Goal: Communication & Community: Answer question/provide support

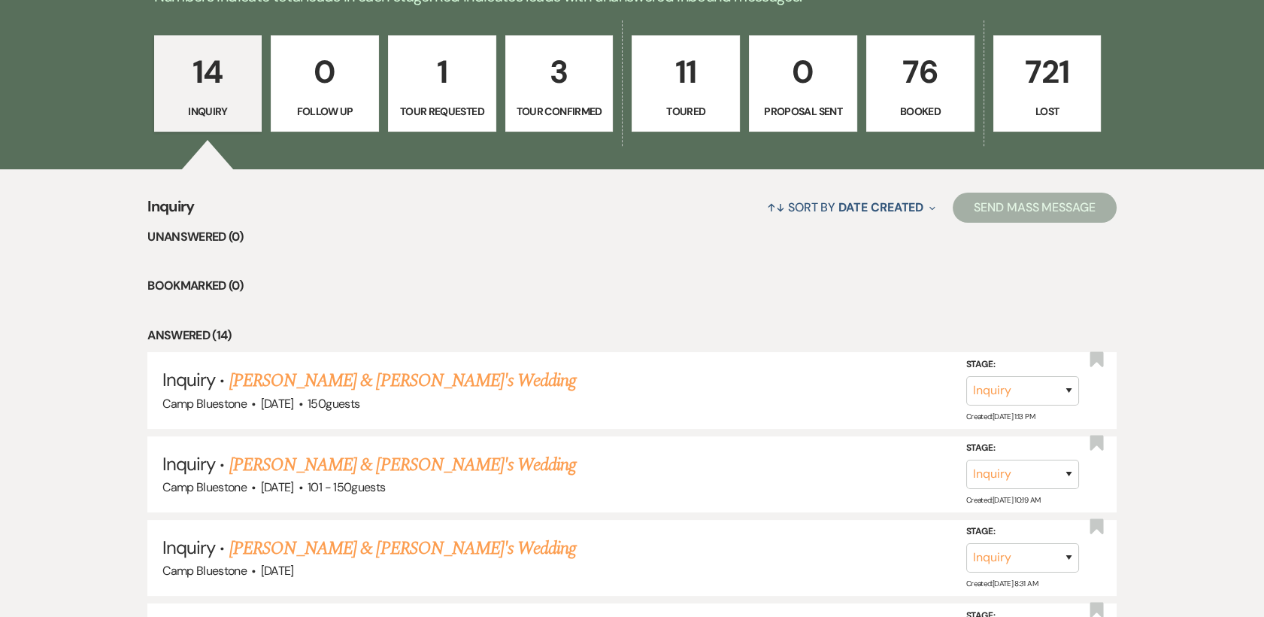
scroll to position [440, 0]
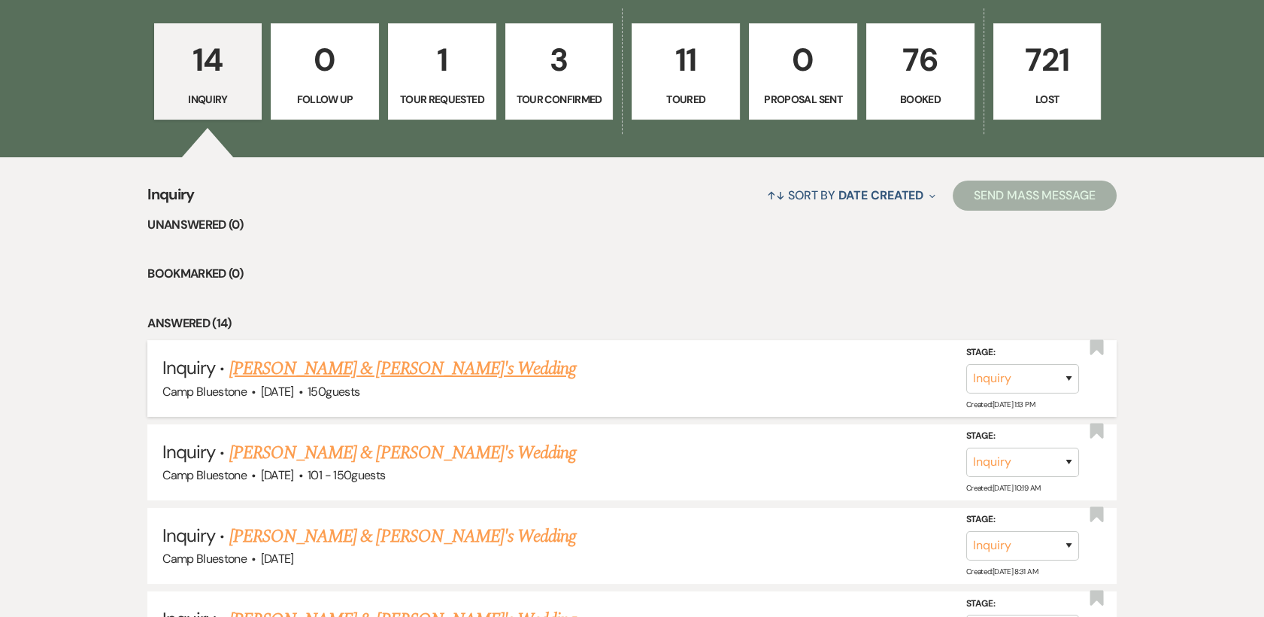
click at [340, 370] on link "[PERSON_NAME] & [PERSON_NAME]'s Wedding" at bounding box center [402, 368] width 347 height 27
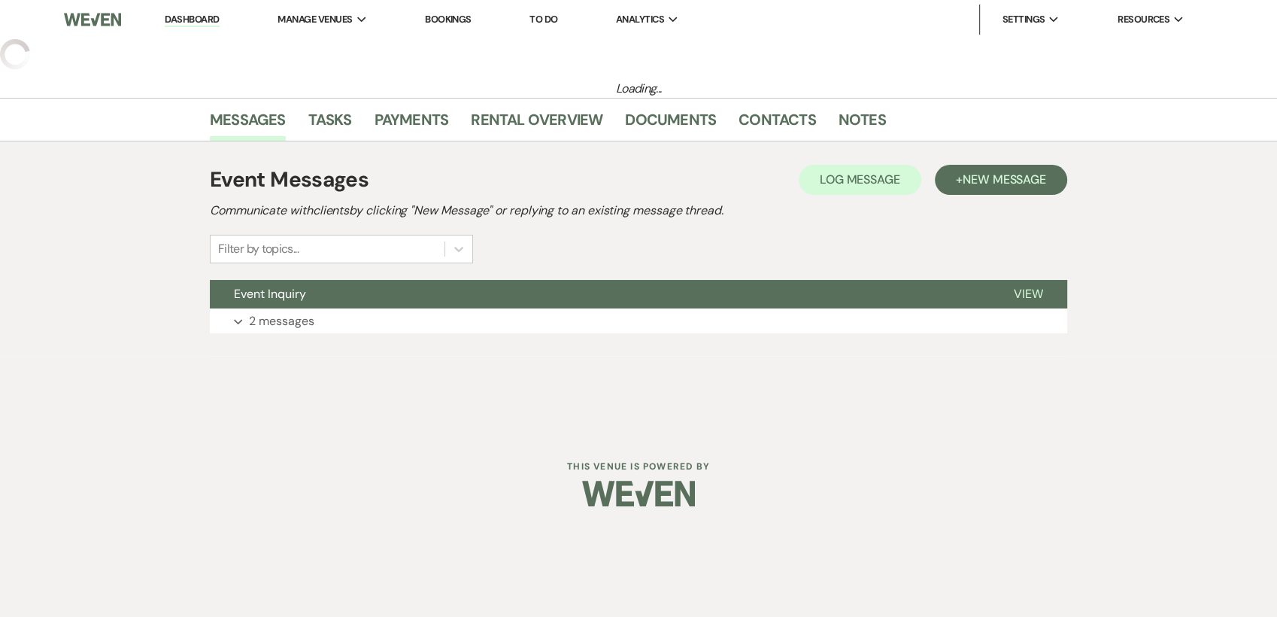
select select "1"
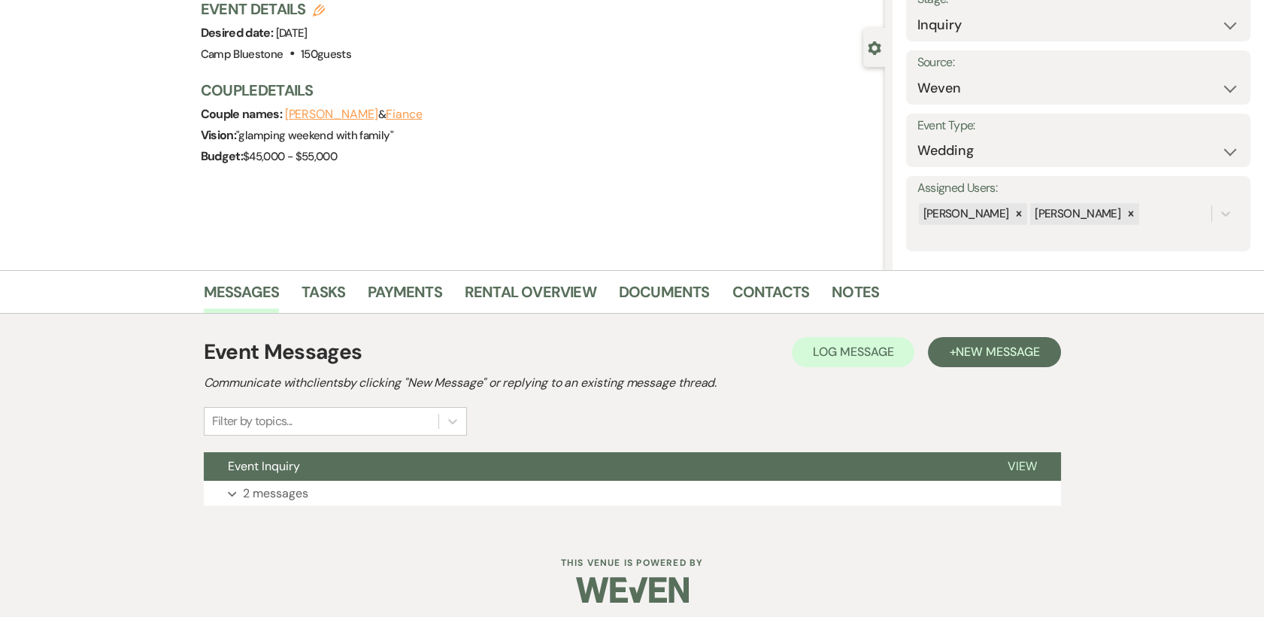
scroll to position [114, 0]
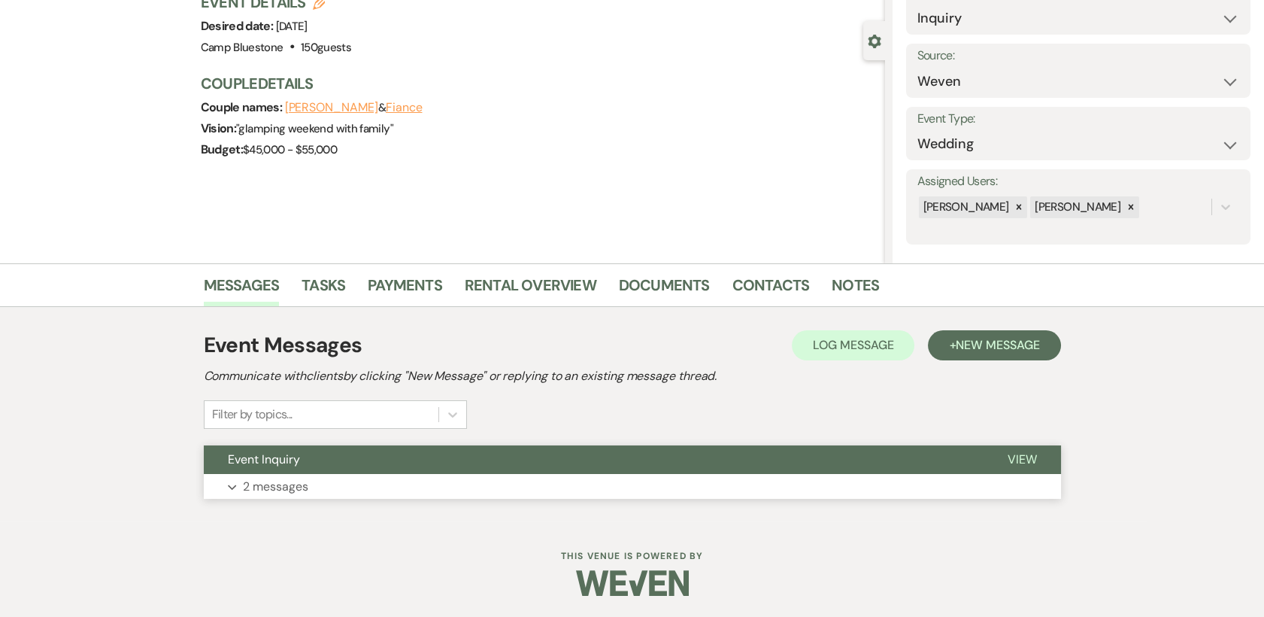
click at [1029, 453] on span "View" at bounding box center [1022, 459] width 29 height 16
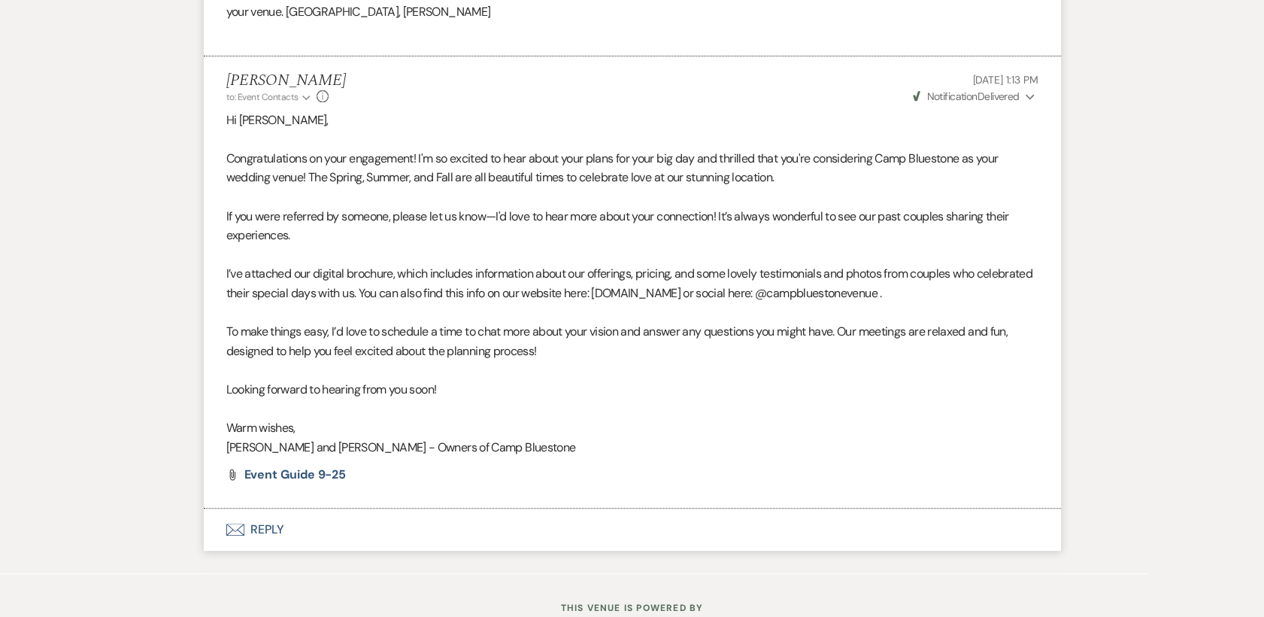
scroll to position [926, 0]
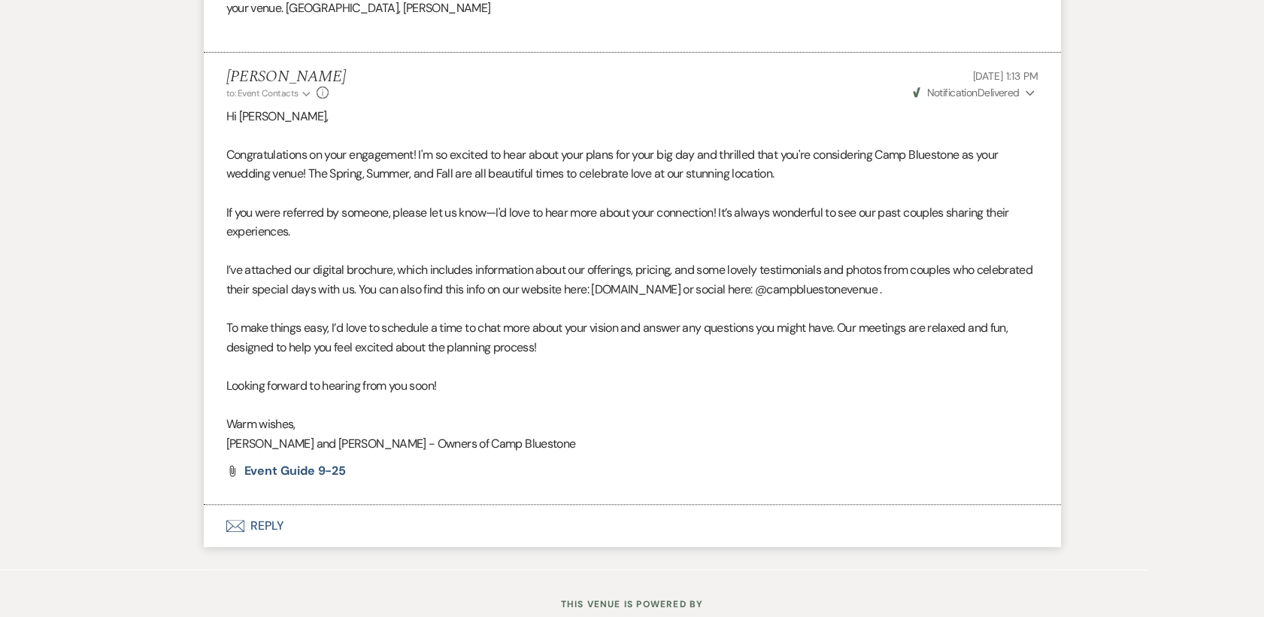
click at [265, 528] on button "Envelope Reply" at bounding box center [632, 526] width 857 height 42
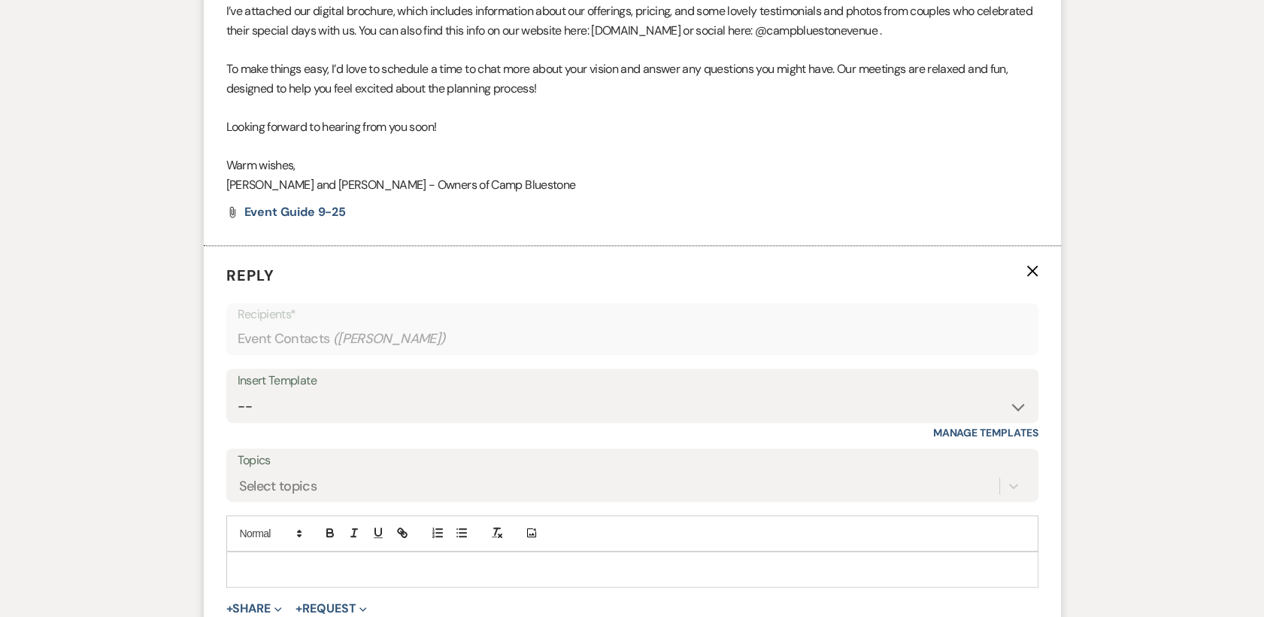
scroll to position [1261, 0]
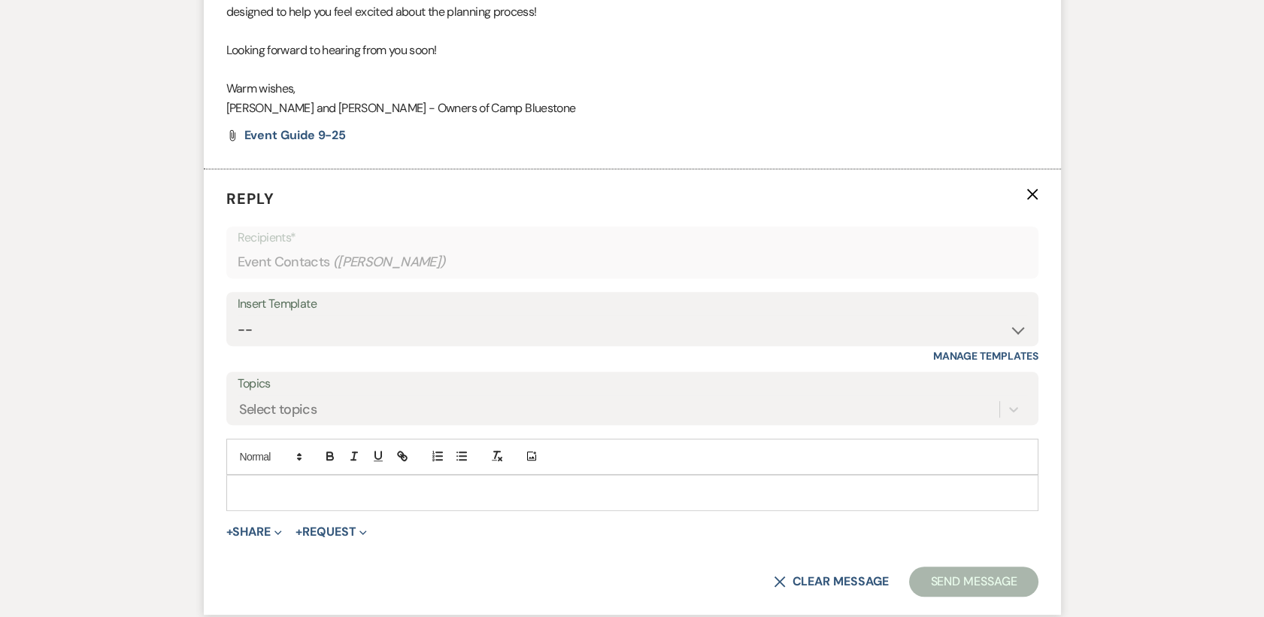
click at [259, 490] on p at bounding box center [632, 492] width 788 height 17
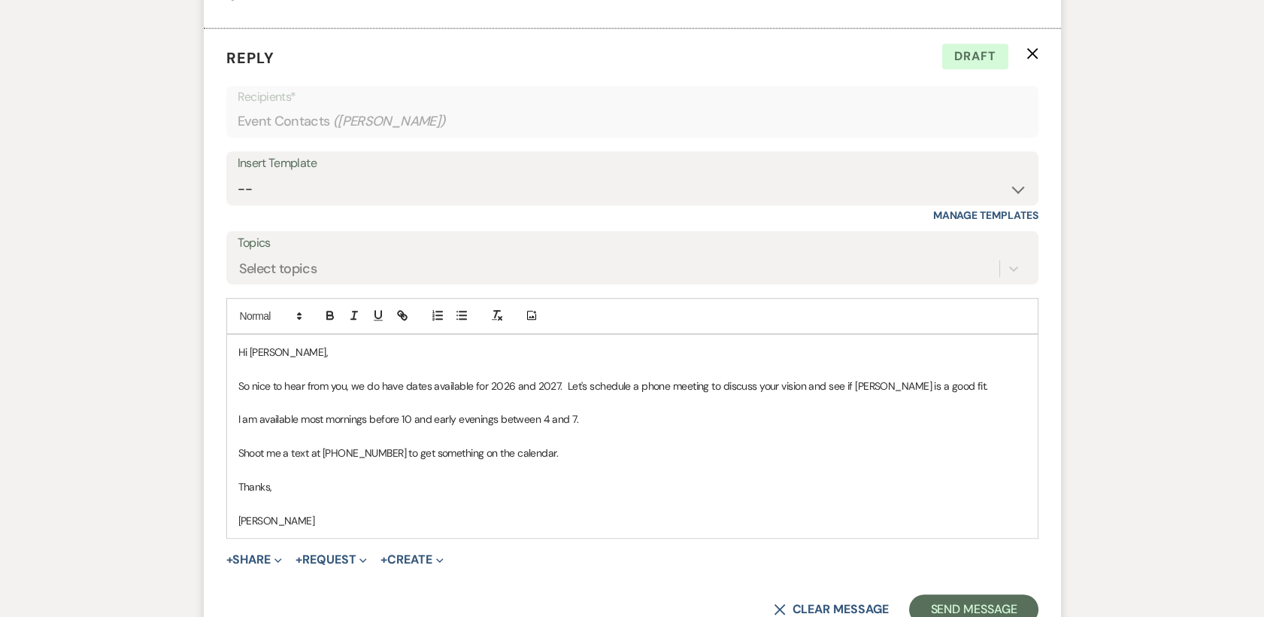
scroll to position [1404, 0]
click at [403, 386] on p "So nice to hear from you, we do have dates available for 2026 and 2027. Let's s…" at bounding box center [632, 383] width 788 height 17
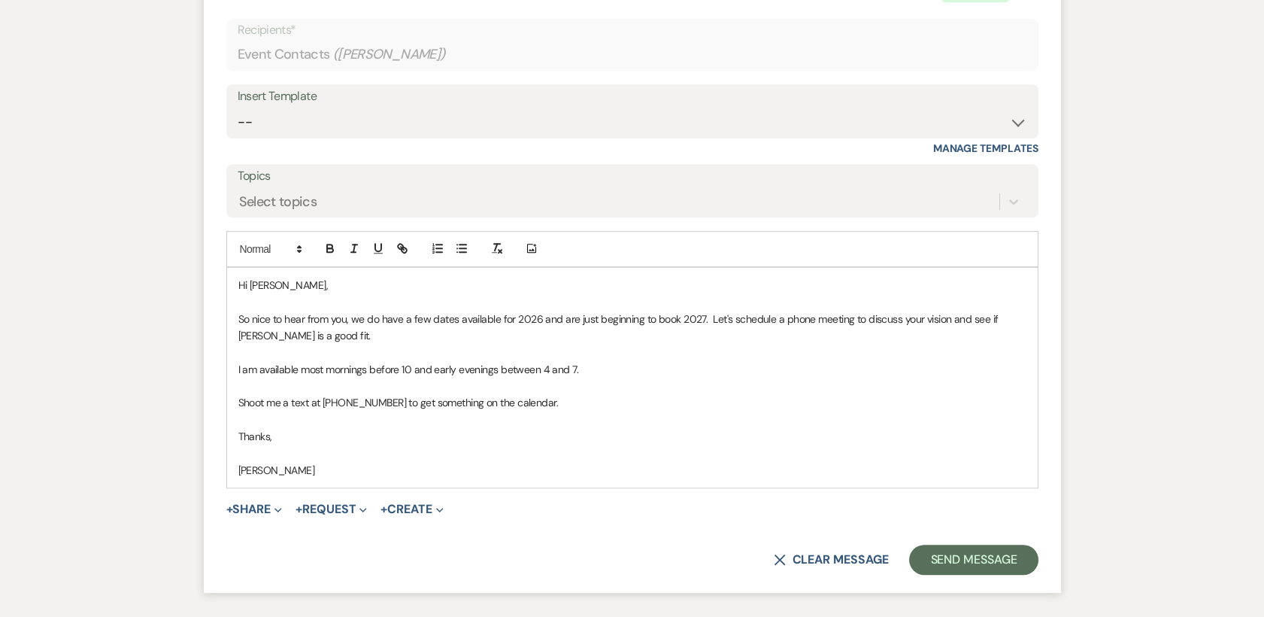
scroll to position [1581, 0]
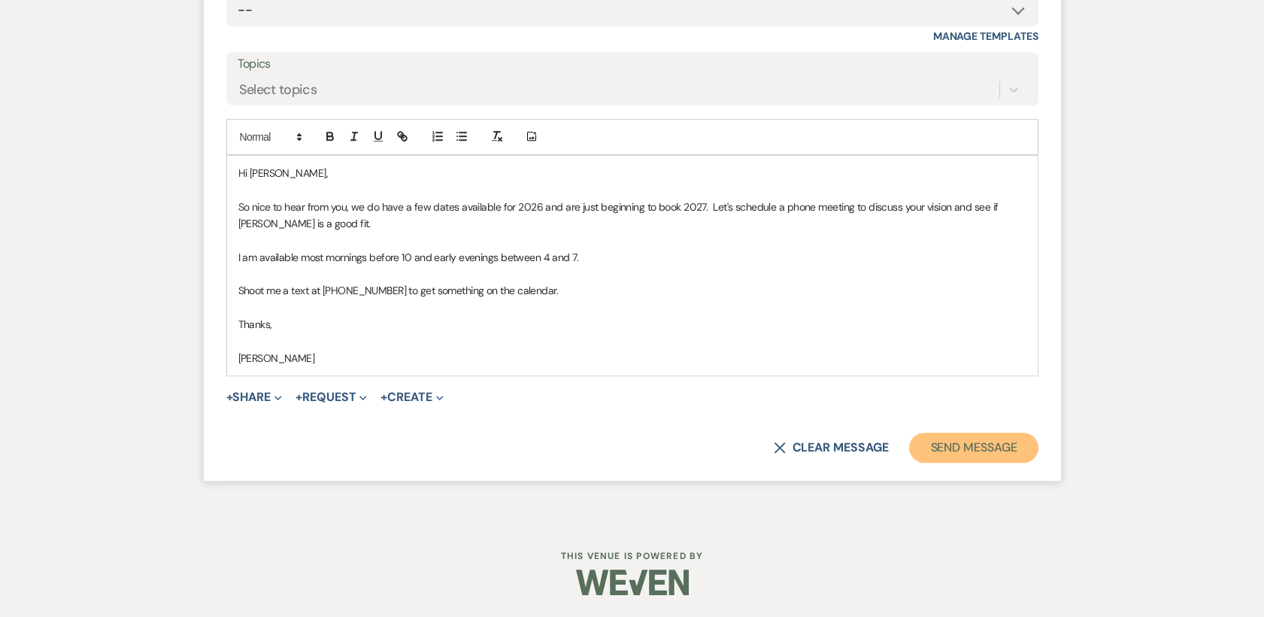
click at [963, 441] on button "Send Message" at bounding box center [973, 447] width 129 height 30
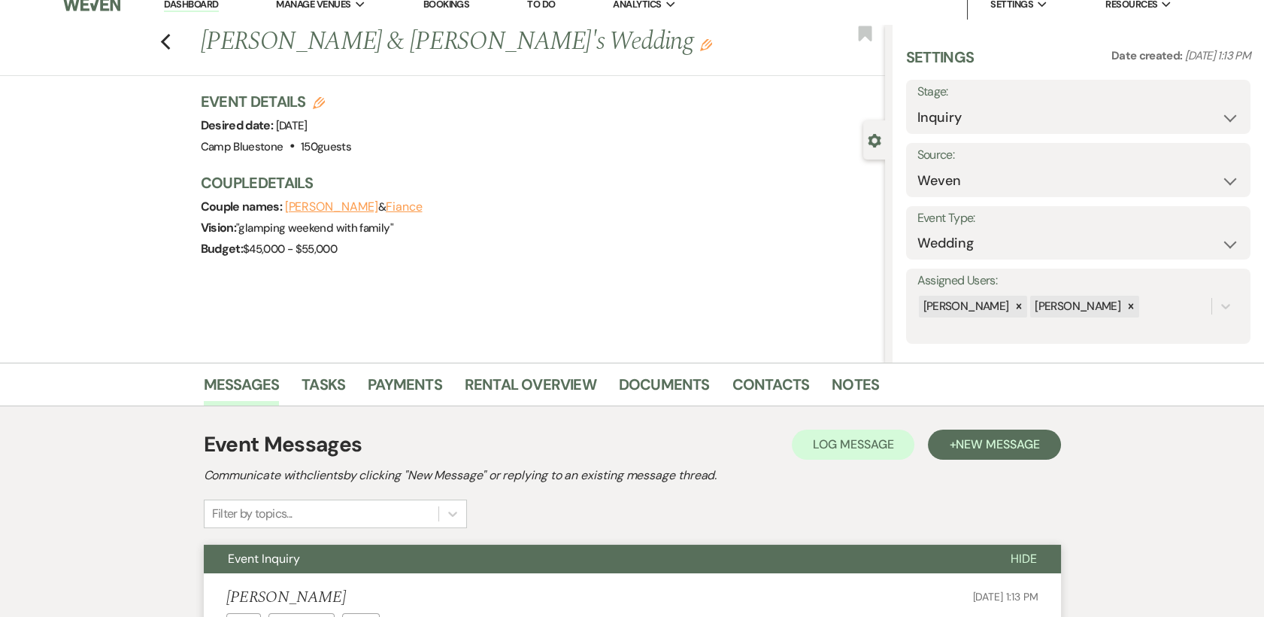
scroll to position [0, 0]
